Goal: Task Accomplishment & Management: Complete application form

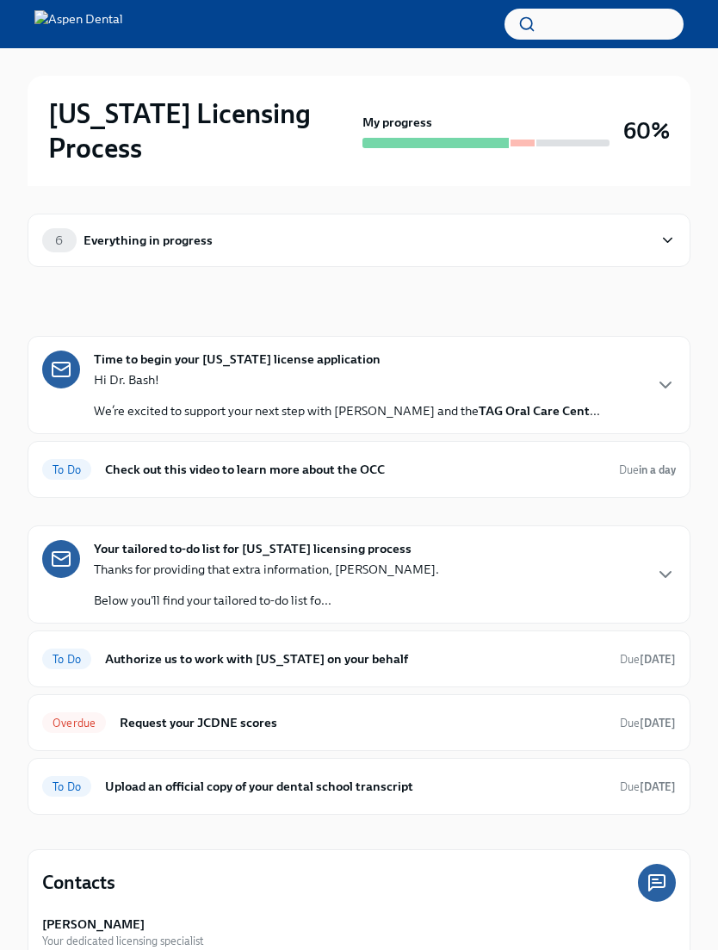
click at [381, 772] on div "To Do Upload an official copy of your dental school transcript Due Sep 14th" at bounding box center [359, 786] width 634 height 28
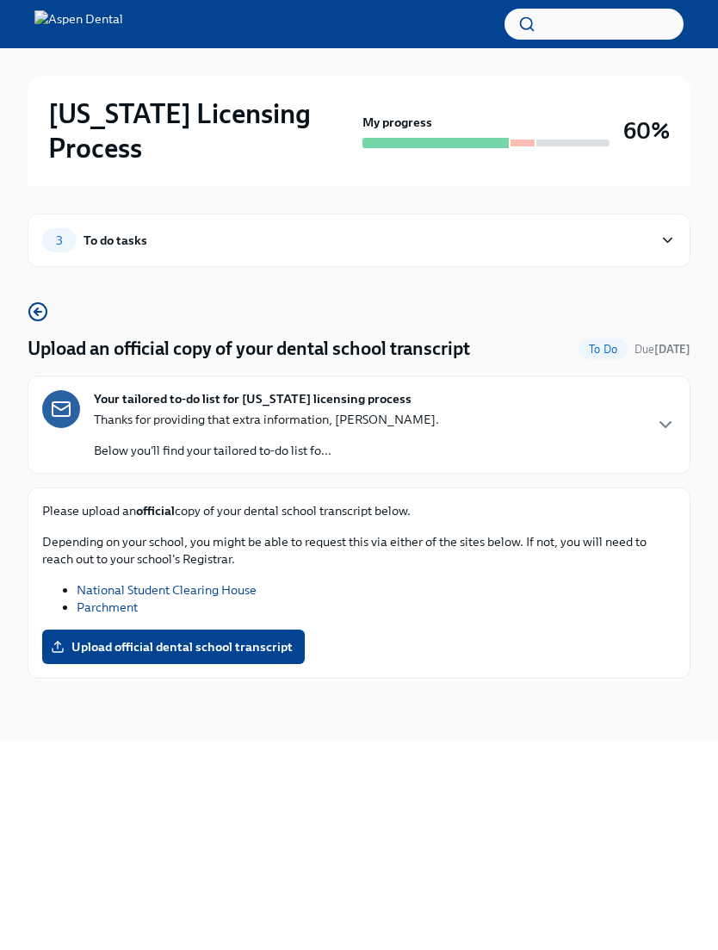
click at [263, 638] on span "Upload official dental school transcript" at bounding box center [173, 646] width 239 height 17
click at [0, 0] on input "Upload official dental school transcript" at bounding box center [0, 0] width 0 height 0
click at [543, 114] on div "My progress" at bounding box center [486, 131] width 247 height 34
click at [608, 228] on div "3 To do tasks" at bounding box center [347, 240] width 611 height 24
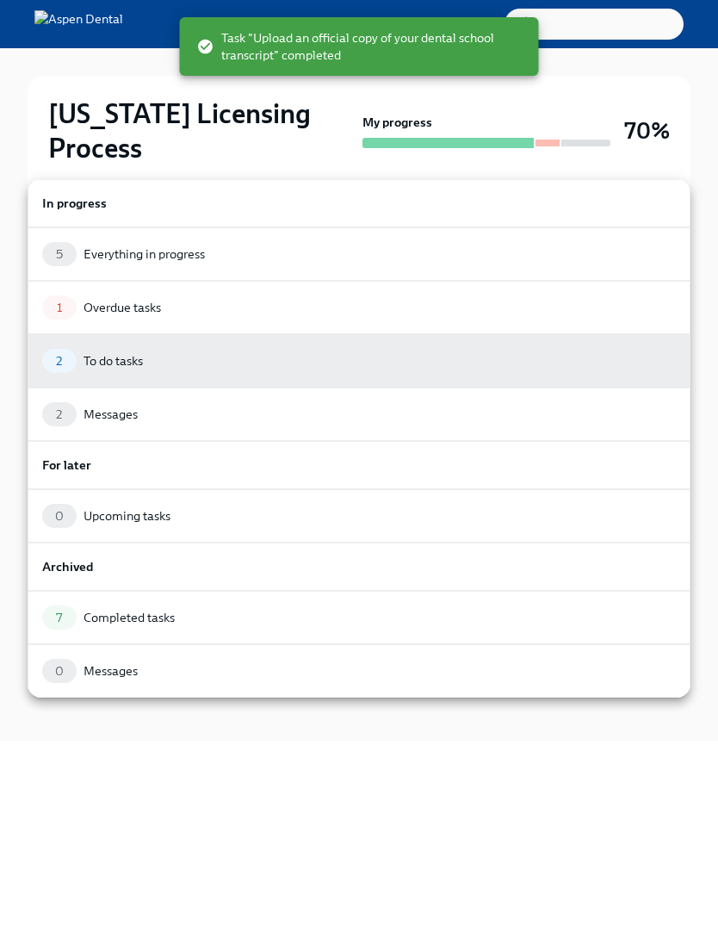
click at [329, 364] on div "2 To do tasks" at bounding box center [359, 361] width 634 height 24
